Goal: Task Accomplishment & Management: Use online tool/utility

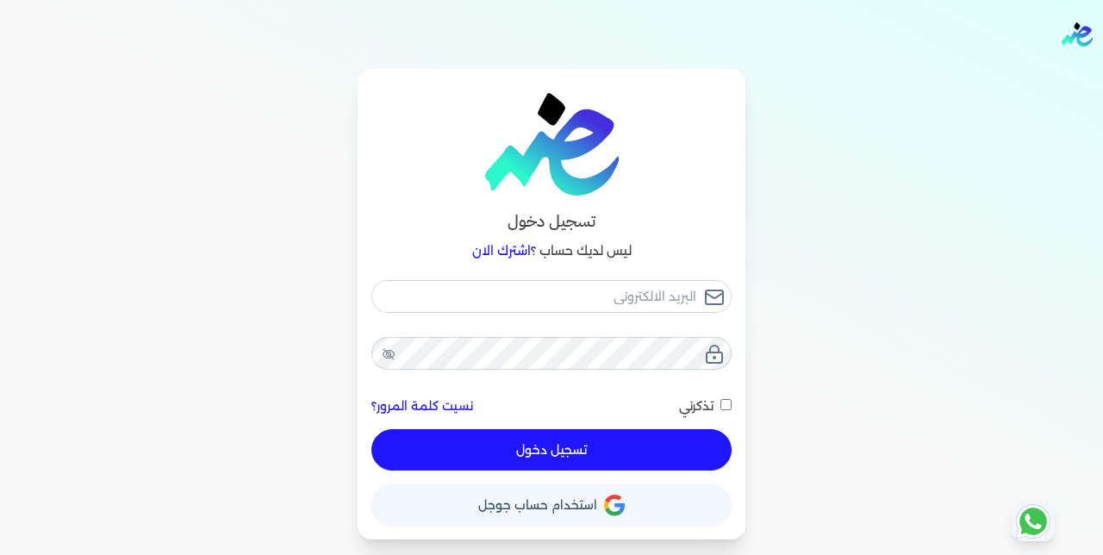
click at [586, 504] on span "استخدام حساب جوجل" at bounding box center [537, 505] width 119 height 12
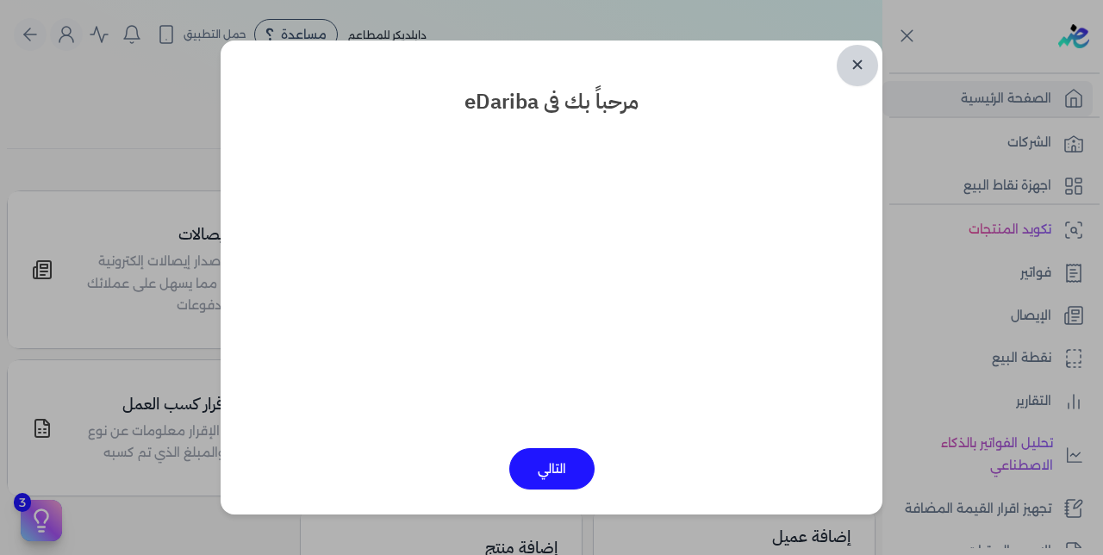
click at [855, 58] on link "✕" at bounding box center [857, 65] width 41 height 41
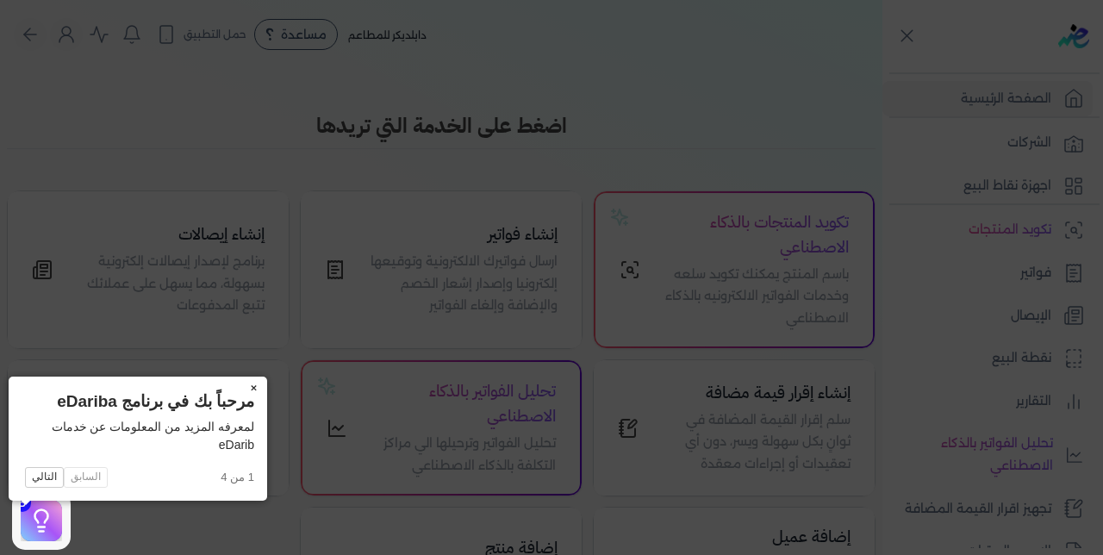
click at [240, 389] on button "×" at bounding box center [254, 389] width 28 height 24
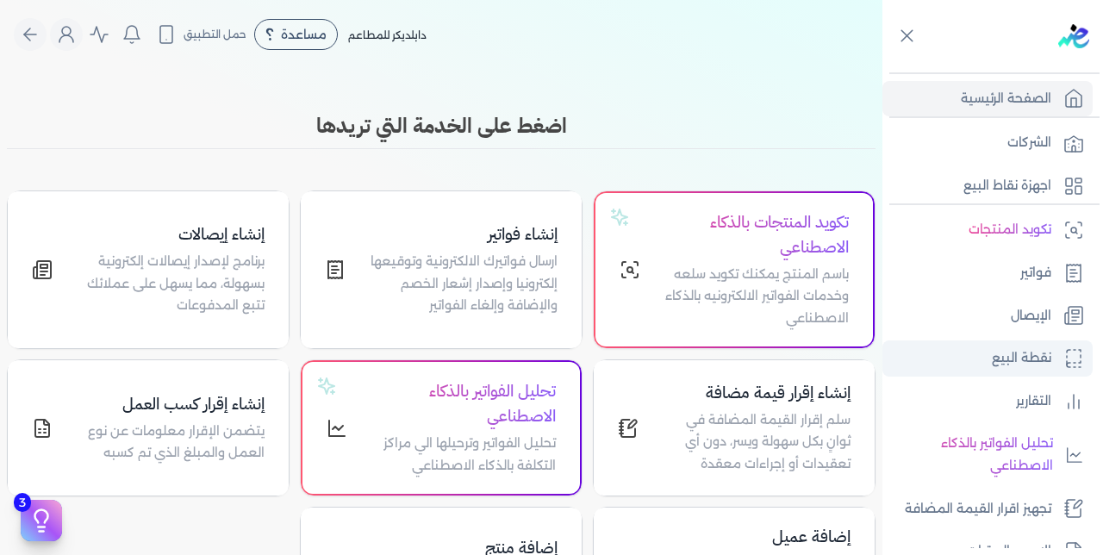
scroll to position [376, 0]
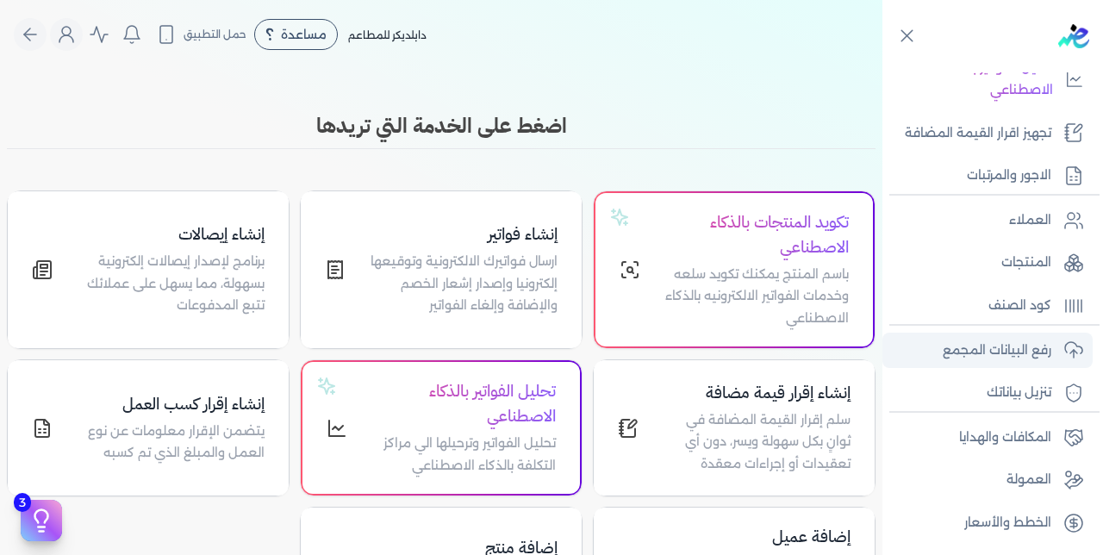
click at [979, 346] on p "رفع البيانات المجمع" at bounding box center [997, 351] width 109 height 22
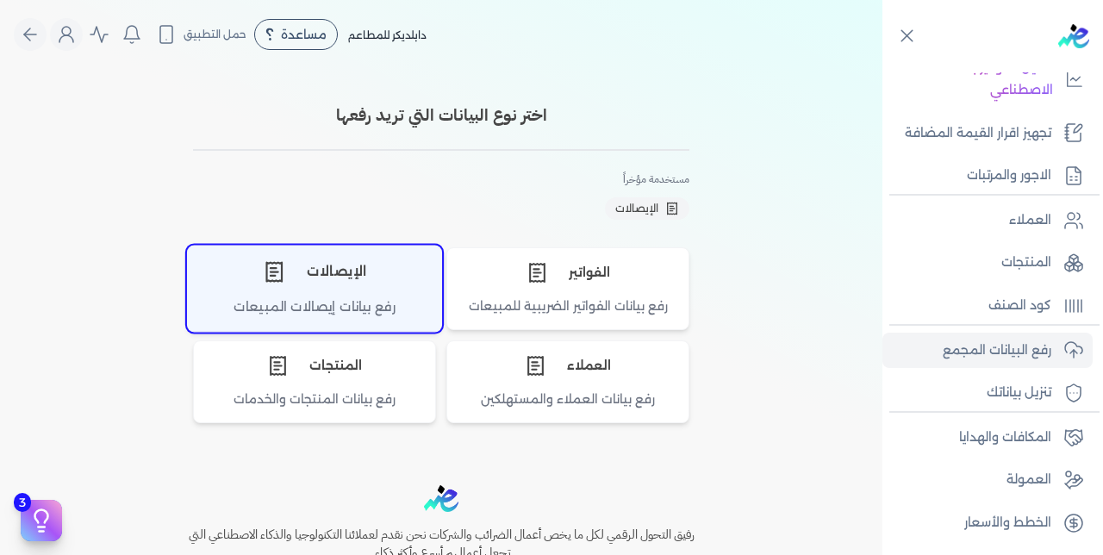
click at [357, 279] on div "الإيصالات" at bounding box center [314, 272] width 253 height 52
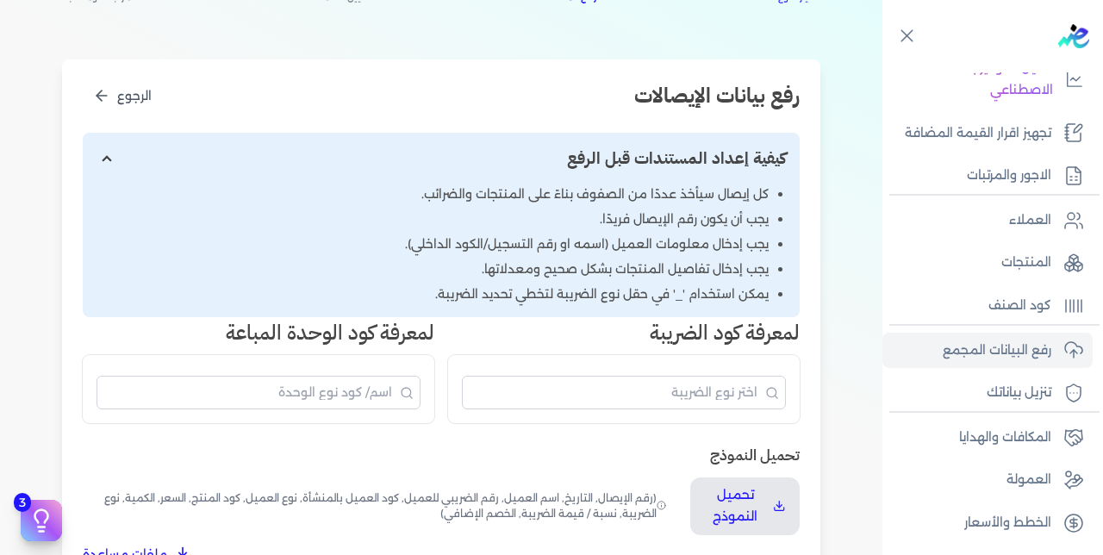
scroll to position [249, 0]
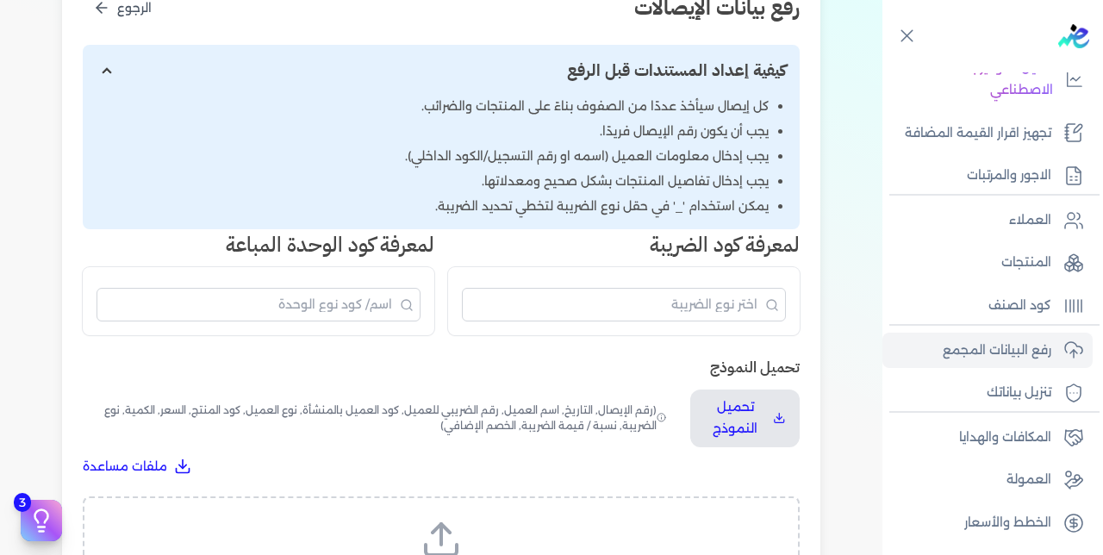
click at [496, 519] on label "اسحب وأسقط ملف CSV/Excel الخاص بك هنا أو انقر للتصفح (.csv أو .xlsx فقط)" at bounding box center [441, 563] width 672 height 89
click at [0, 0] on input "اسحب وأسقط ملف CSV/Excel الخاص بك هنا أو انقر للتصفح (.csv أو .xlsx فقط)" at bounding box center [0, 0] width 0 height 0
select select "رقم الإيصال"
select select "سيريال المنتج"
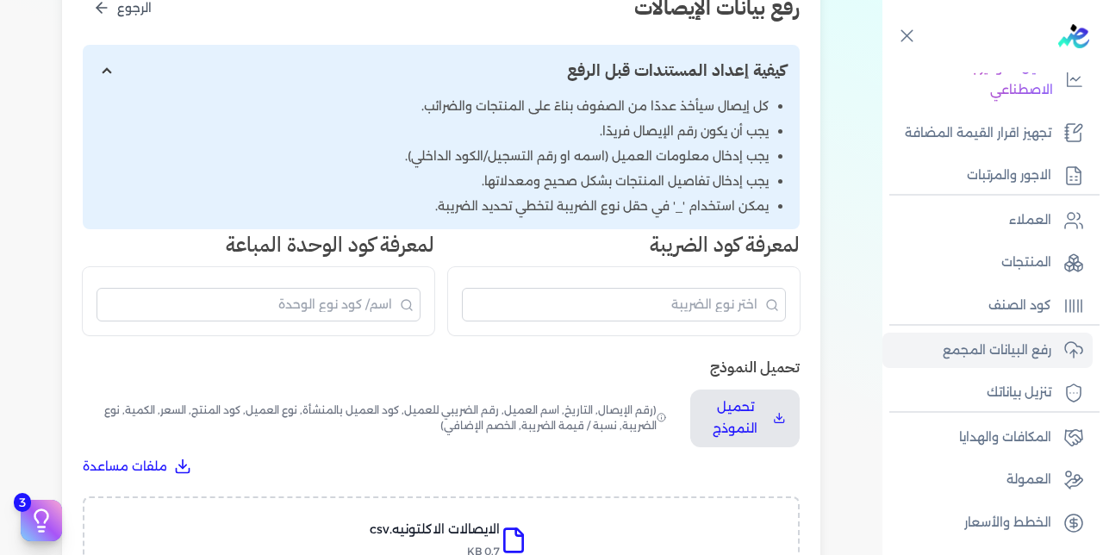
select select "السعر"
select select "الكمية"
select select "نوع الضريبة"
select select "نسبة / قيمة الضريبة"
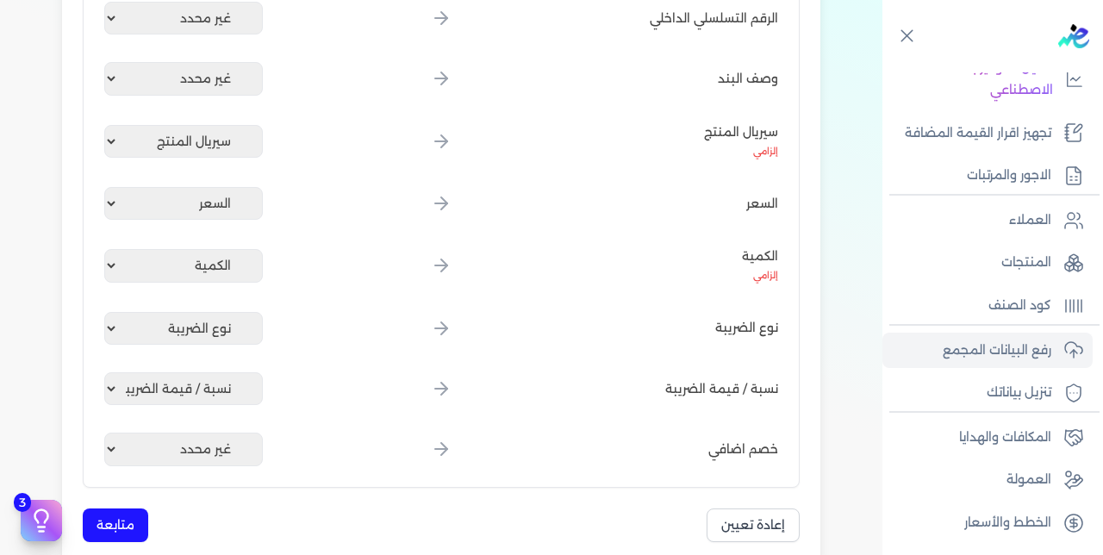
scroll to position [998, 0]
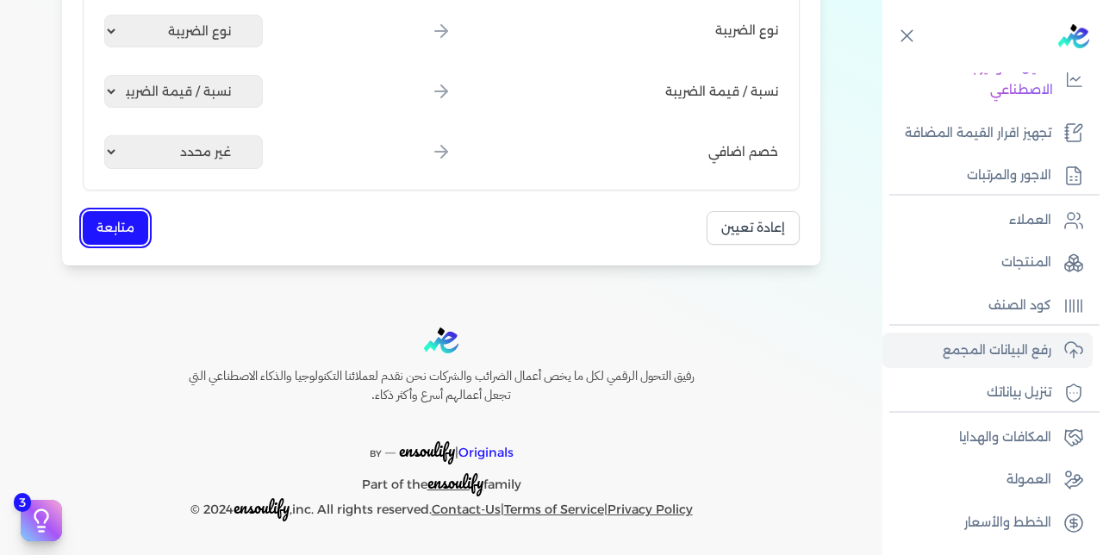
click at [130, 228] on button "متابعة" at bounding box center [115, 228] width 65 height 34
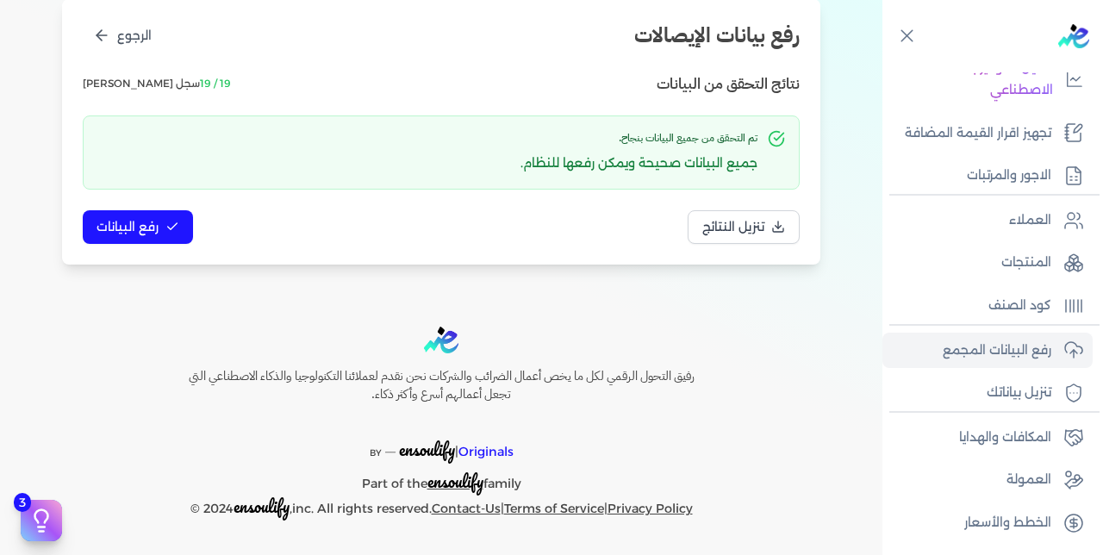
scroll to position [221, 0]
click at [130, 228] on span "رفع البيانات" at bounding box center [128, 227] width 62 height 18
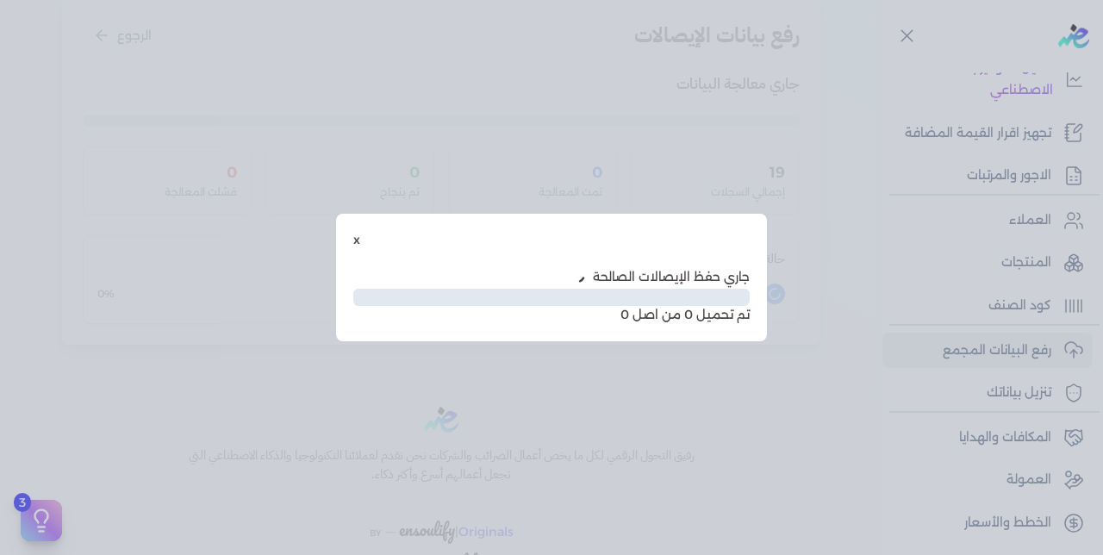
scroll to position [127, 0]
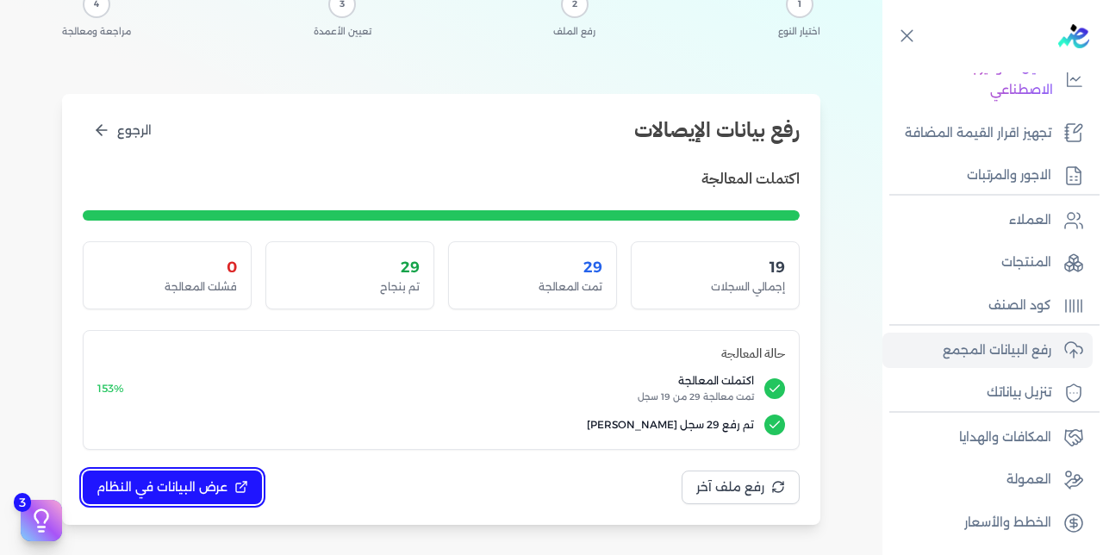
click at [177, 489] on span "عرض البيانات في النظام" at bounding box center [162, 487] width 131 height 18
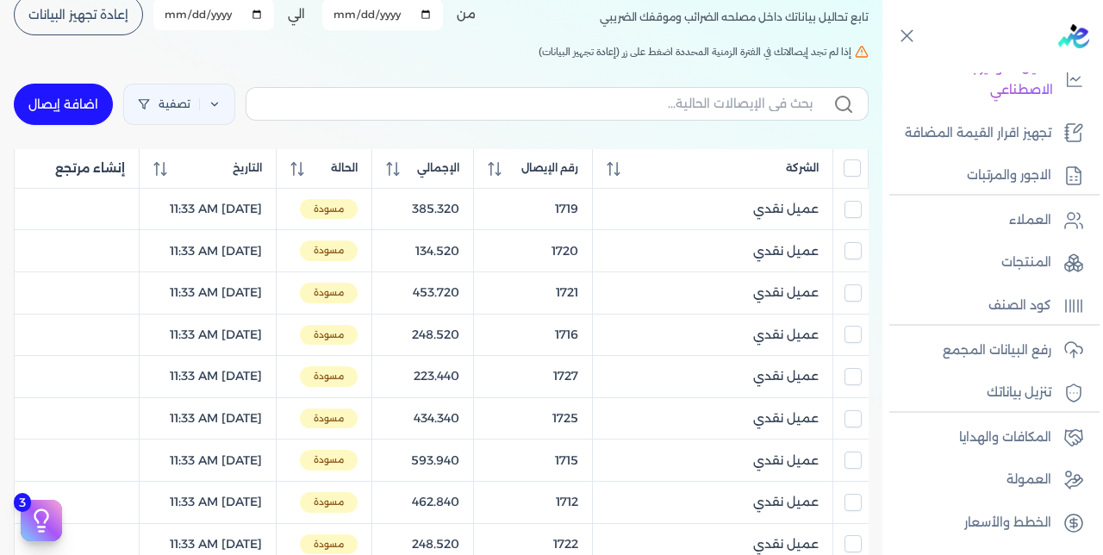
click at [854, 172] on input "All items unselected" at bounding box center [852, 167] width 17 height 17
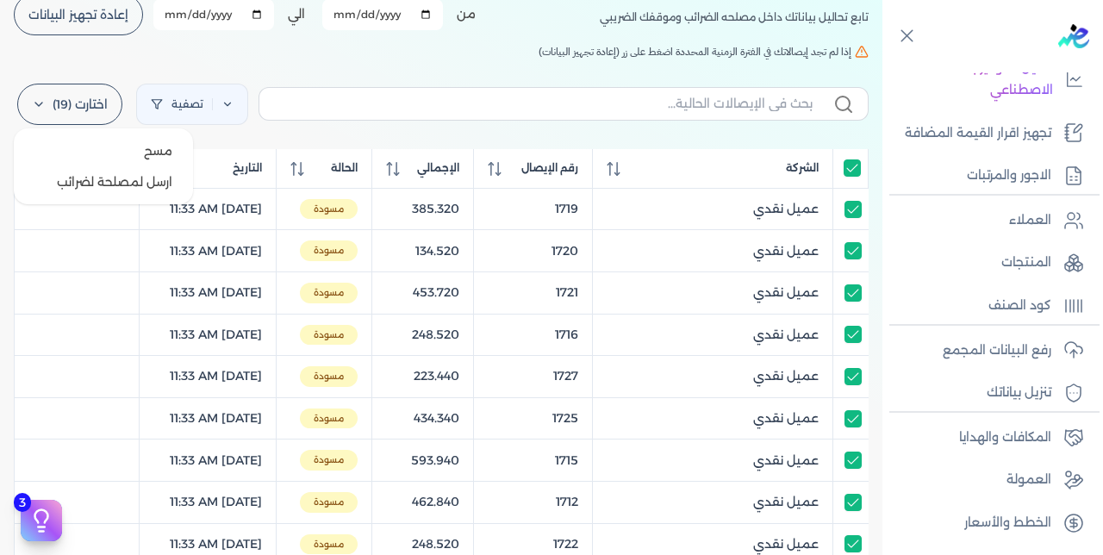
click at [79, 101] on label "اختارت (19)" at bounding box center [69, 104] width 105 height 41
click at [118, 184] on button "ارسل لمصلحة لضرائب" at bounding box center [103, 181] width 165 height 31
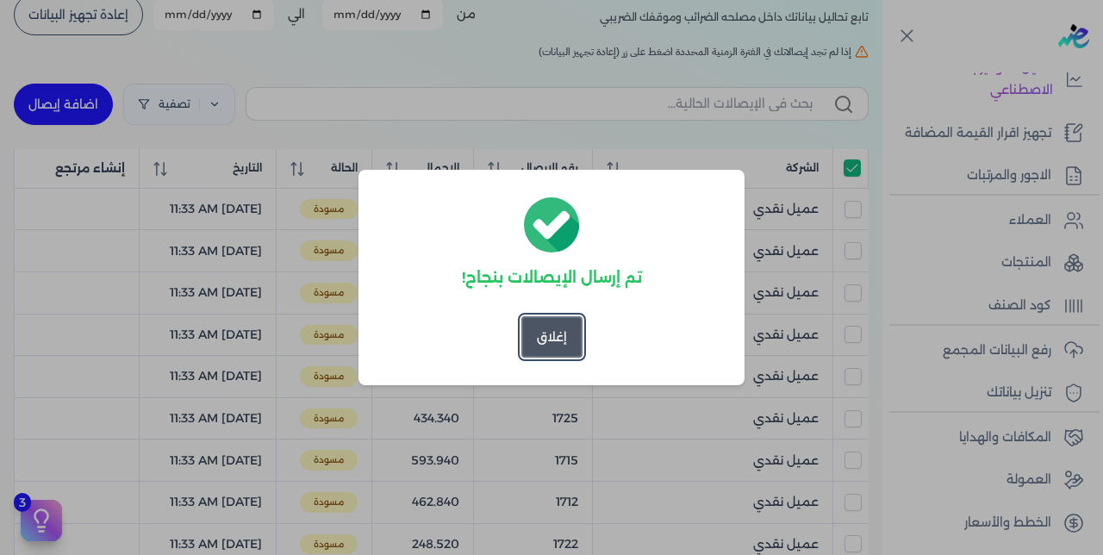
click at [541, 343] on button "إغلاق" at bounding box center [551, 336] width 61 height 41
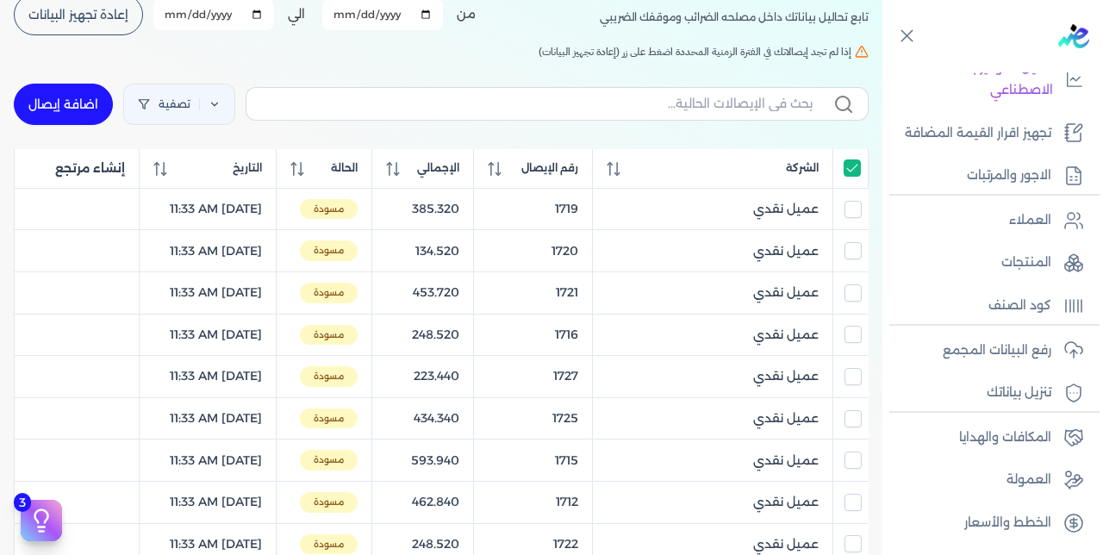
click at [851, 172] on input "All items selected" at bounding box center [852, 167] width 17 height 17
checkbox input "false"
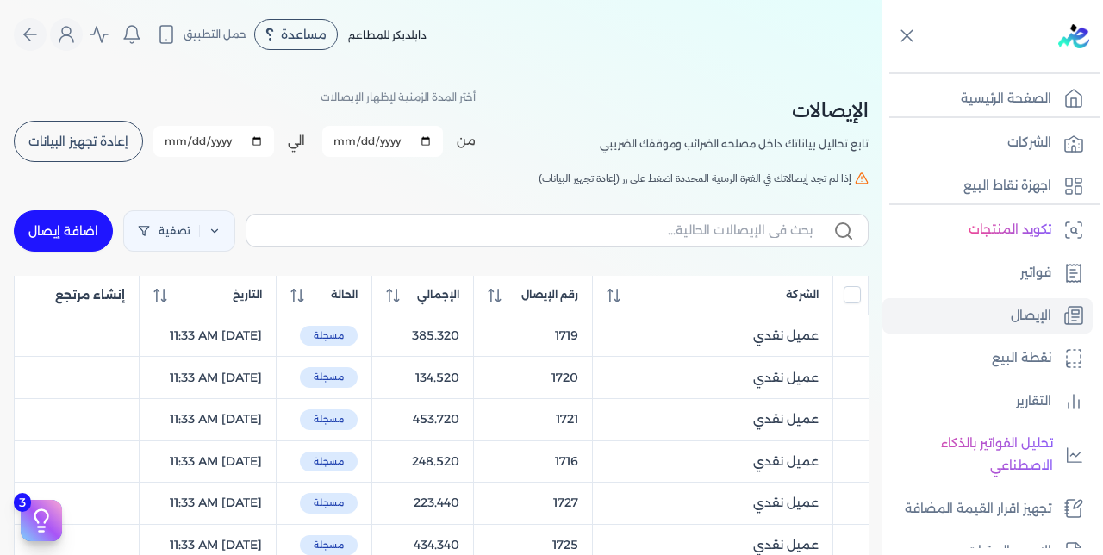
click at [99, 141] on span "إعادة تجهيز البيانات" at bounding box center [78, 141] width 100 height 12
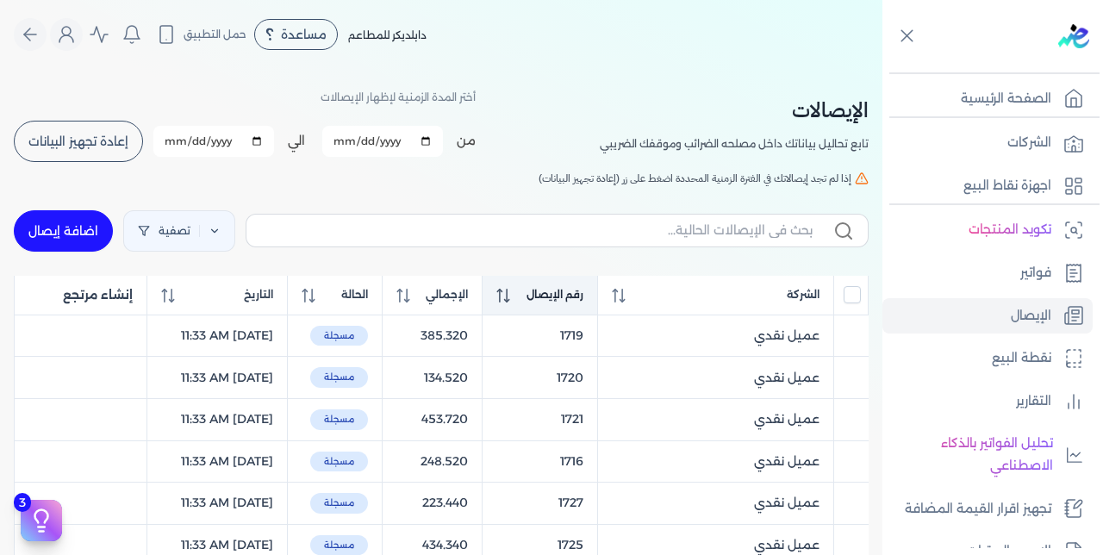
checkbox input "false"
click at [567, 299] on span "رقم الإيصال" at bounding box center [555, 295] width 57 height 16
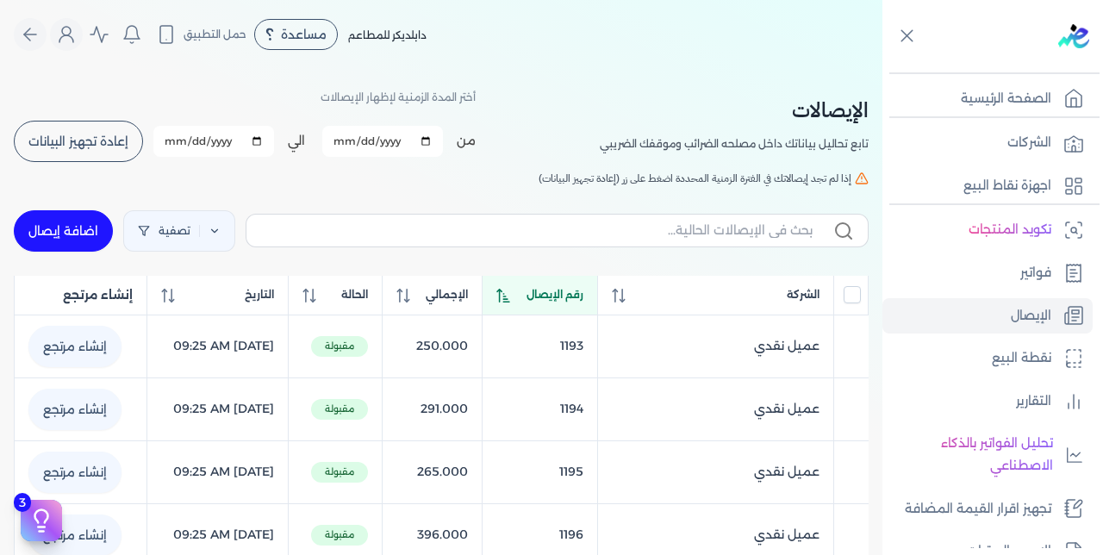
click at [567, 299] on span "رقم الإيصال" at bounding box center [555, 295] width 57 height 16
